Goal: Find specific page/section: Find specific page/section

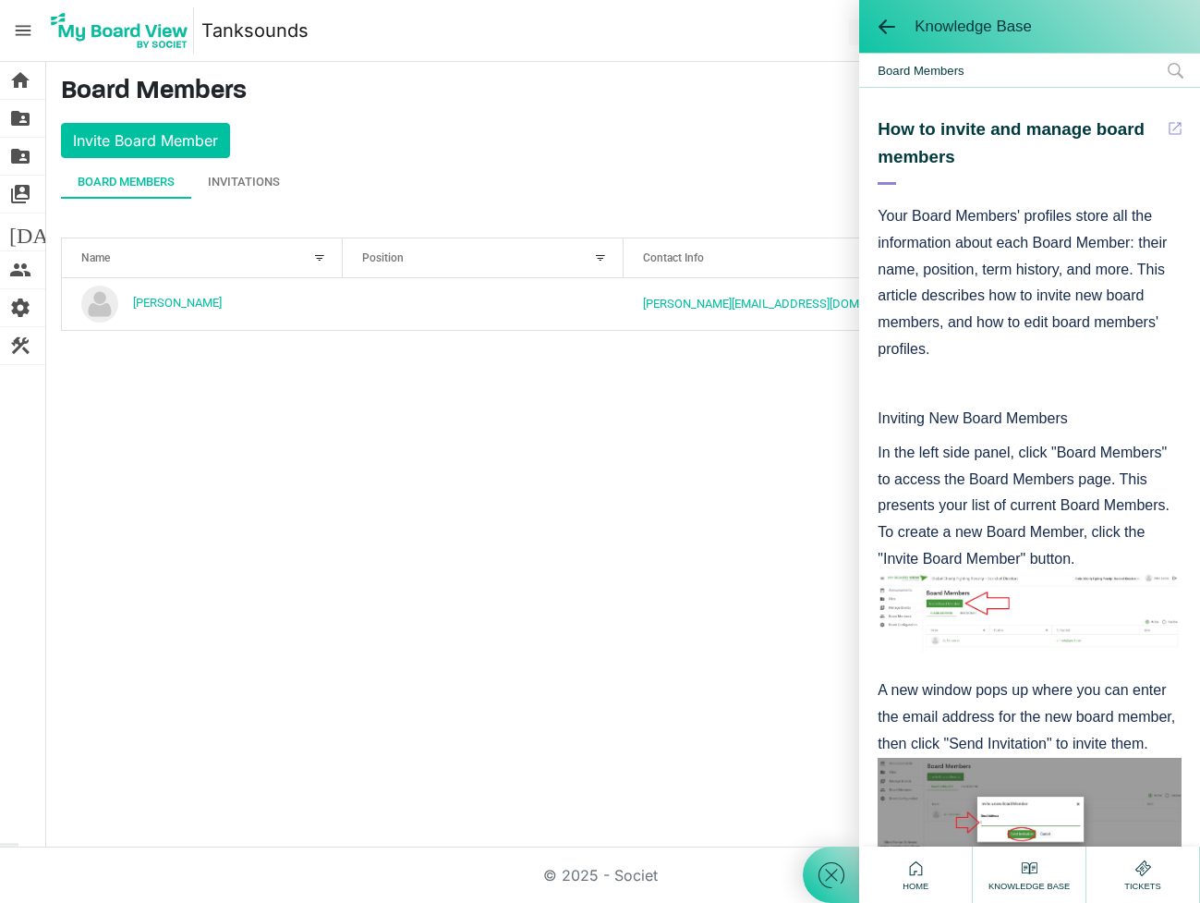
scroll to position [50, 0]
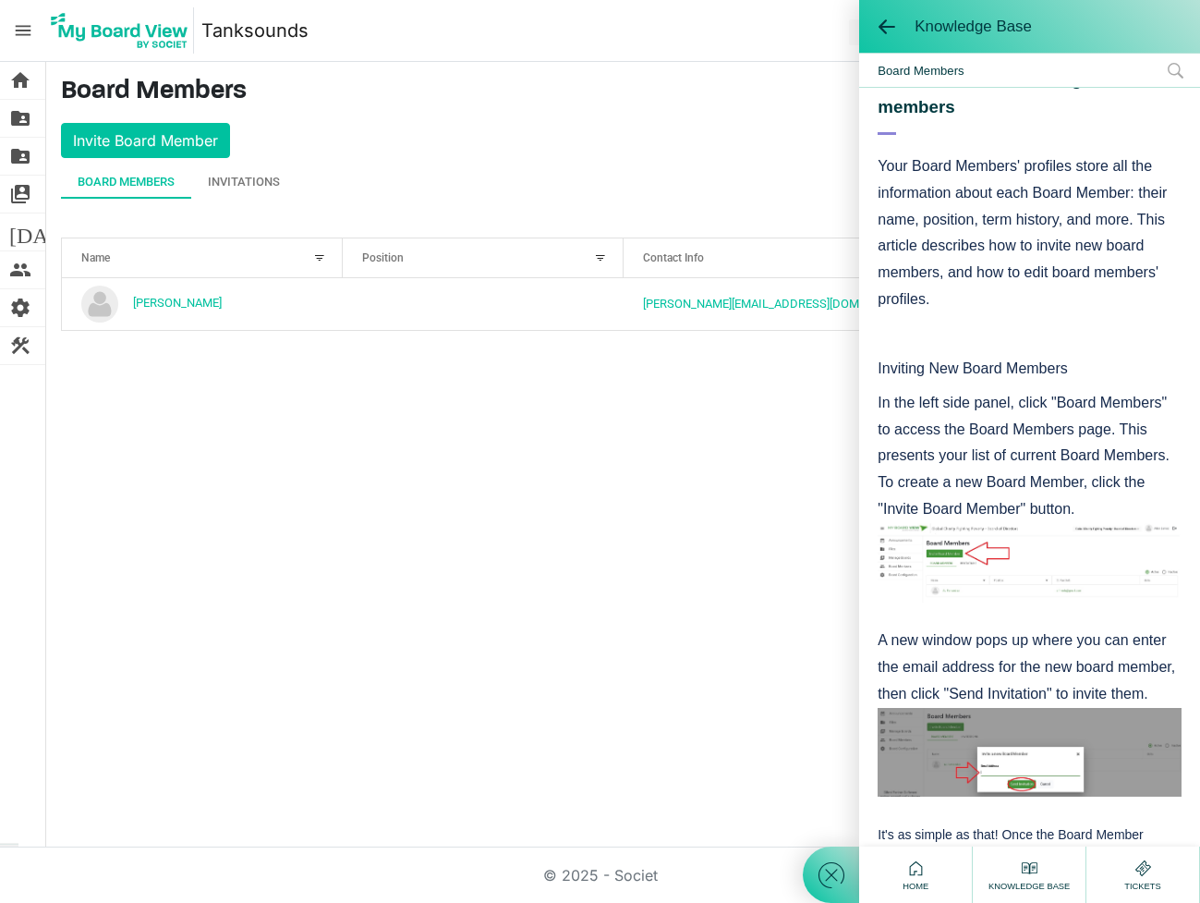
click at [515, 609] on div "home Home folder_shared Files folder_shared Admin Files switch_account Manage B…" at bounding box center [600, 454] width 1200 height 785
click at [760, 49] on nav "menu Tanksounds Tanksounds Steve Lewis logout" at bounding box center [600, 31] width 1200 height 62
click at [886, 26] on span at bounding box center [887, 27] width 18 height 18
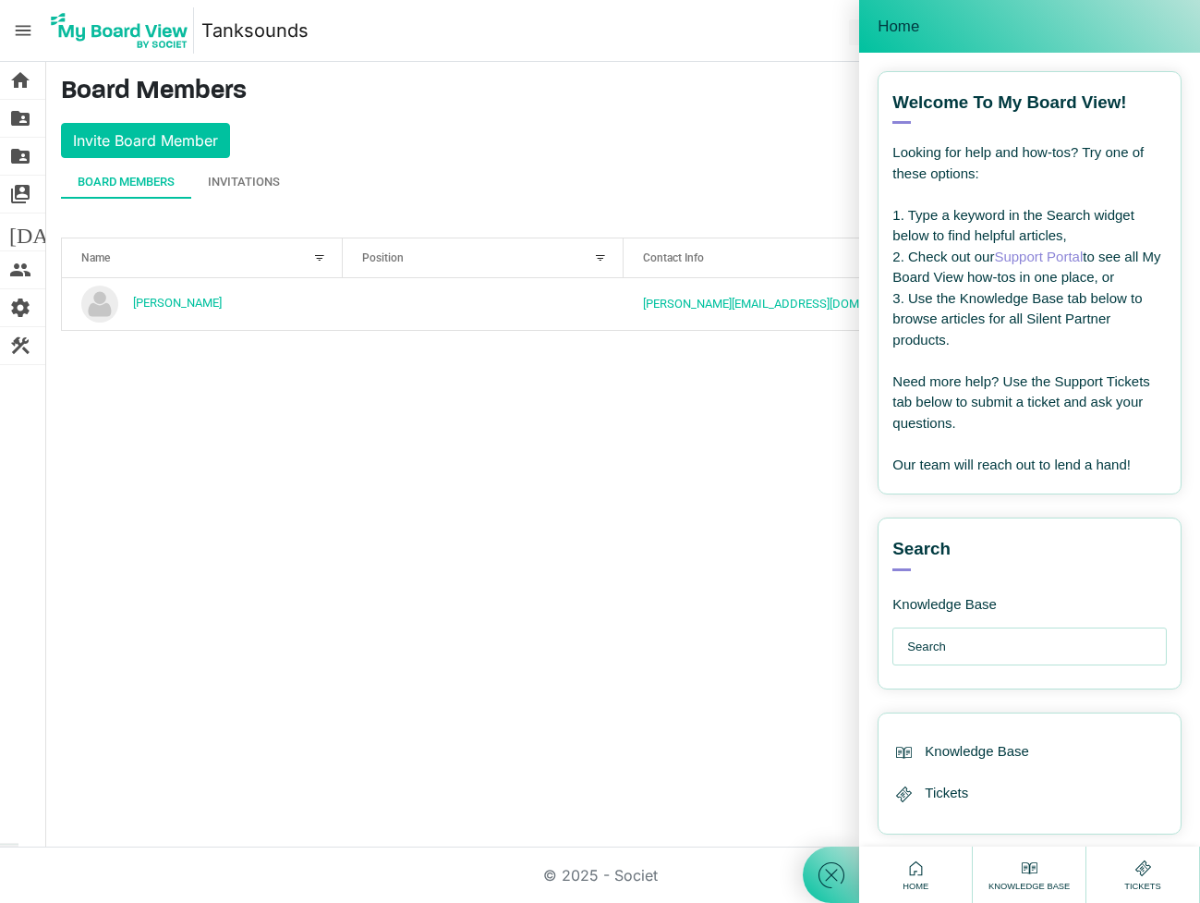
click at [897, 24] on span "Home" at bounding box center [899, 27] width 42 height 18
click at [676, 100] on h3 "Board Members" at bounding box center [623, 92] width 1124 height 31
click at [743, 122] on main "Board Members Invite Board Member Board Members Invitations Active Inactive Nam…" at bounding box center [623, 211] width 1154 height 298
click at [555, 403] on div "home Home folder_shared Files folder_shared Admin Files switch_account Manage B…" at bounding box center [600, 454] width 1200 height 785
click at [844, 873] on icon at bounding box center [831, 874] width 33 height 33
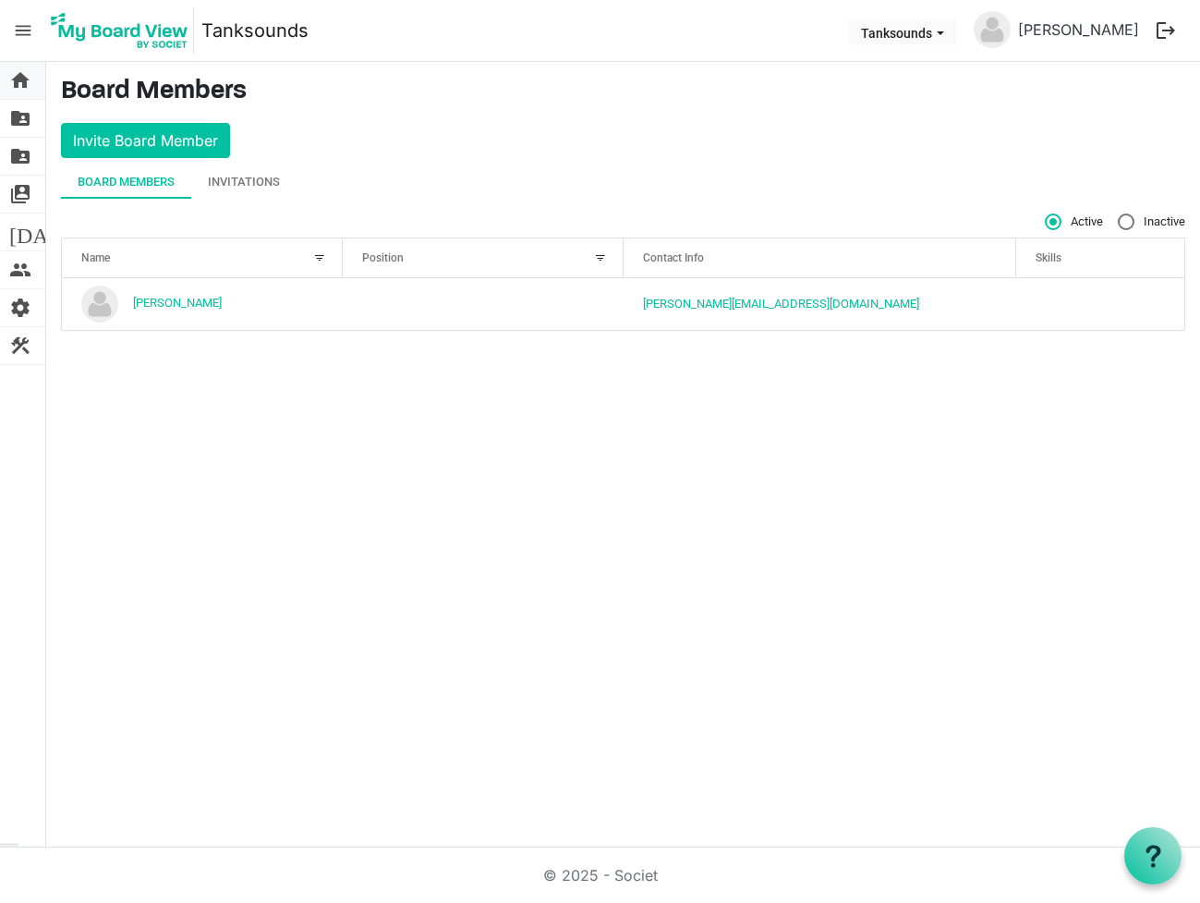
click at [20, 80] on span "home" at bounding box center [20, 80] width 22 height 37
